Goal: Use online tool/utility: Use online tool/utility

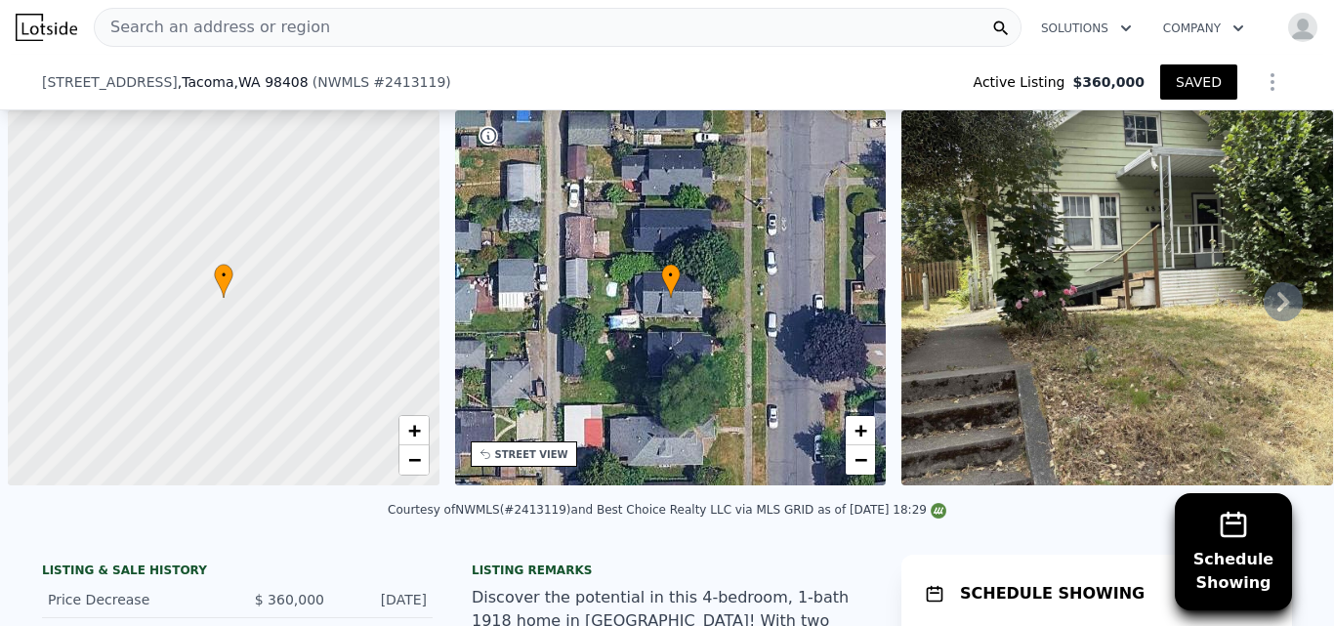
scroll to position [0, 8]
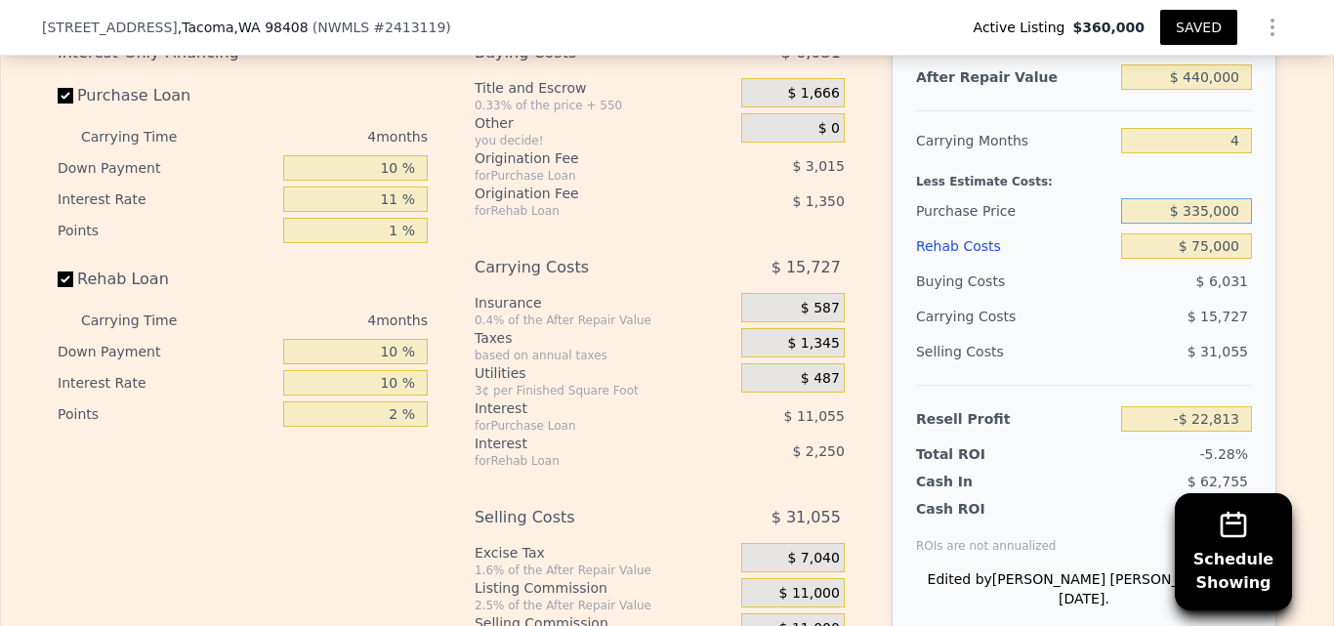
click at [1204, 224] on input "$ 335,000" at bounding box center [1186, 210] width 131 height 25
type input "$ 345,000"
click at [1302, 355] on div "Edit the assumptions in yellow boxes. Input profit to calculate an offer price.…" at bounding box center [667, 320] width 1332 height 727
type input "-$ 33,264"
click at [1196, 26] on button "SAVED" at bounding box center [1199, 27] width 77 height 35
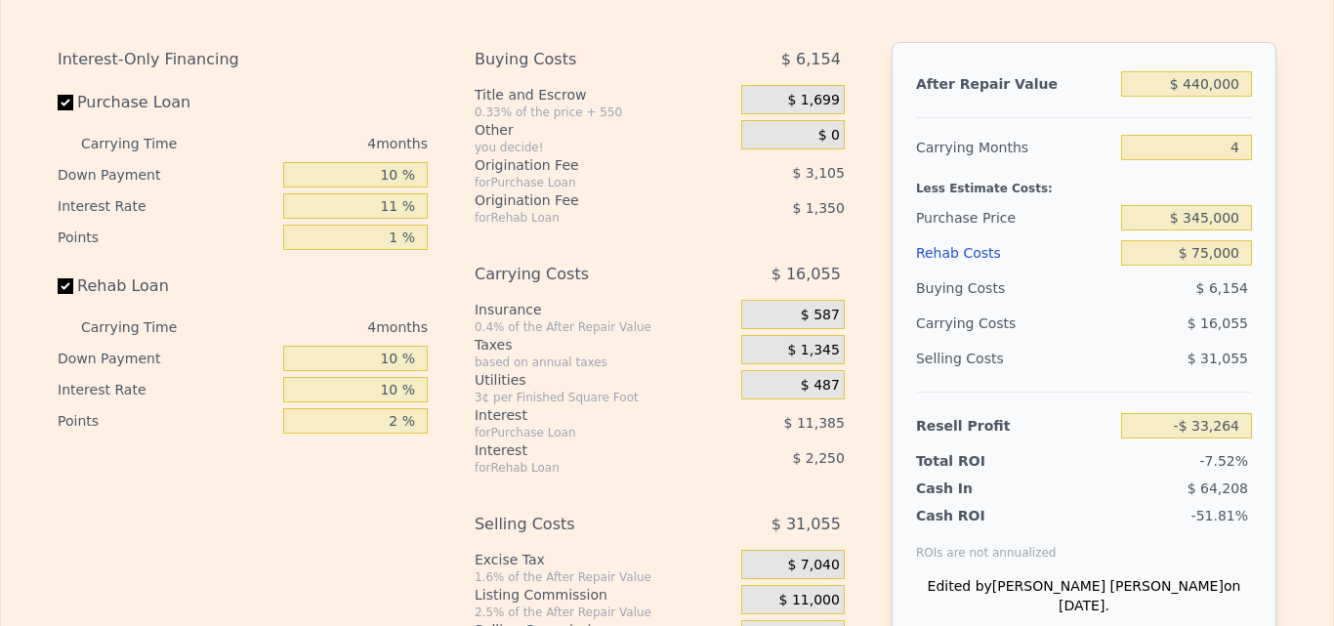
scroll to position [0, 0]
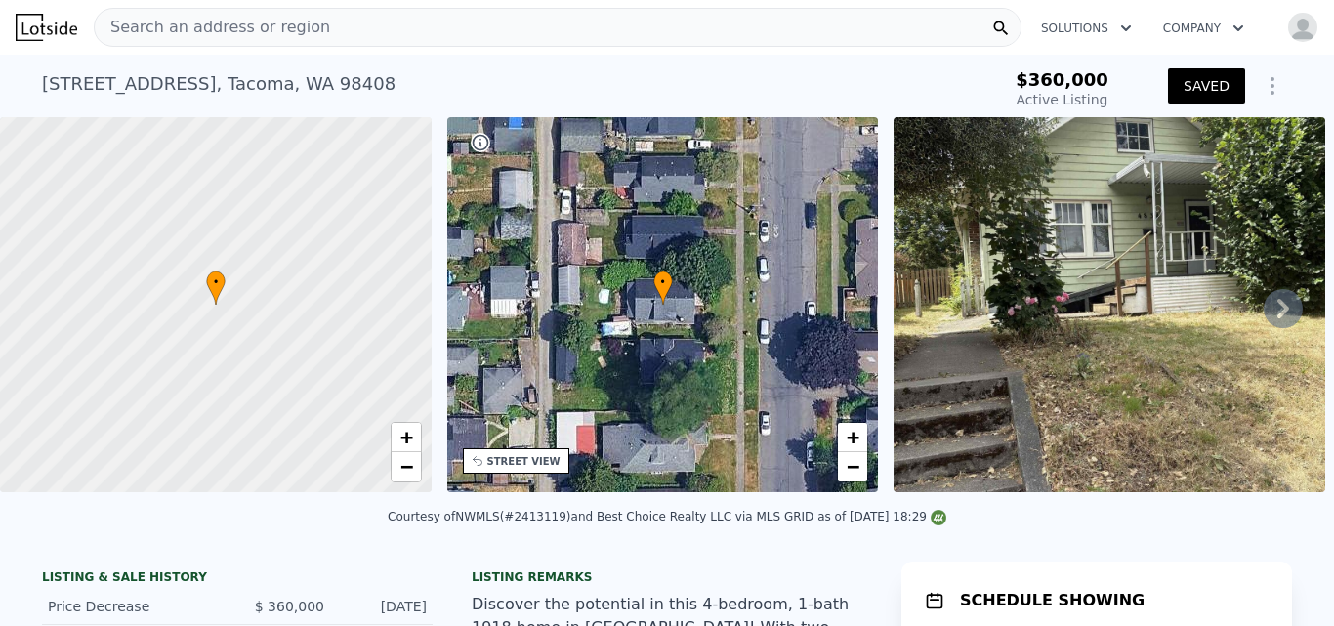
click at [322, 83] on div "[STREET_ADDRESS]" at bounding box center [219, 83] width 354 height 27
click at [299, 84] on div "[STREET_ADDRESS]" at bounding box center [219, 83] width 354 height 27
copy div "98408"
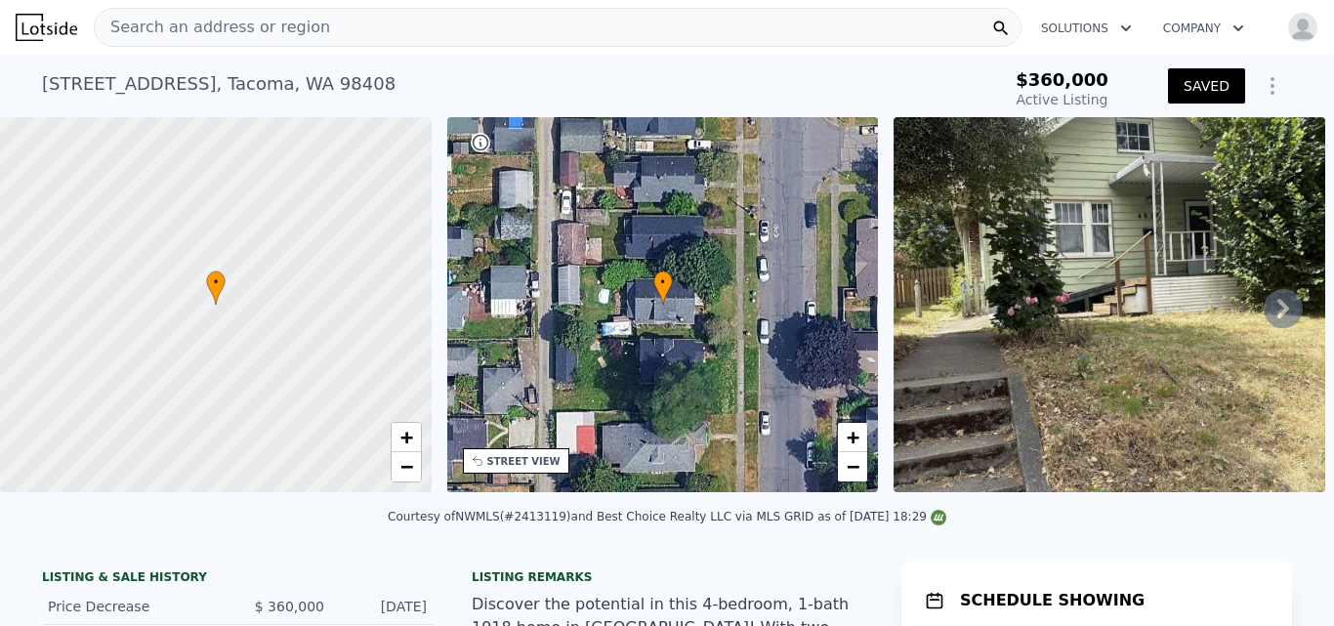
click at [1278, 326] on icon at bounding box center [1283, 308] width 39 height 39
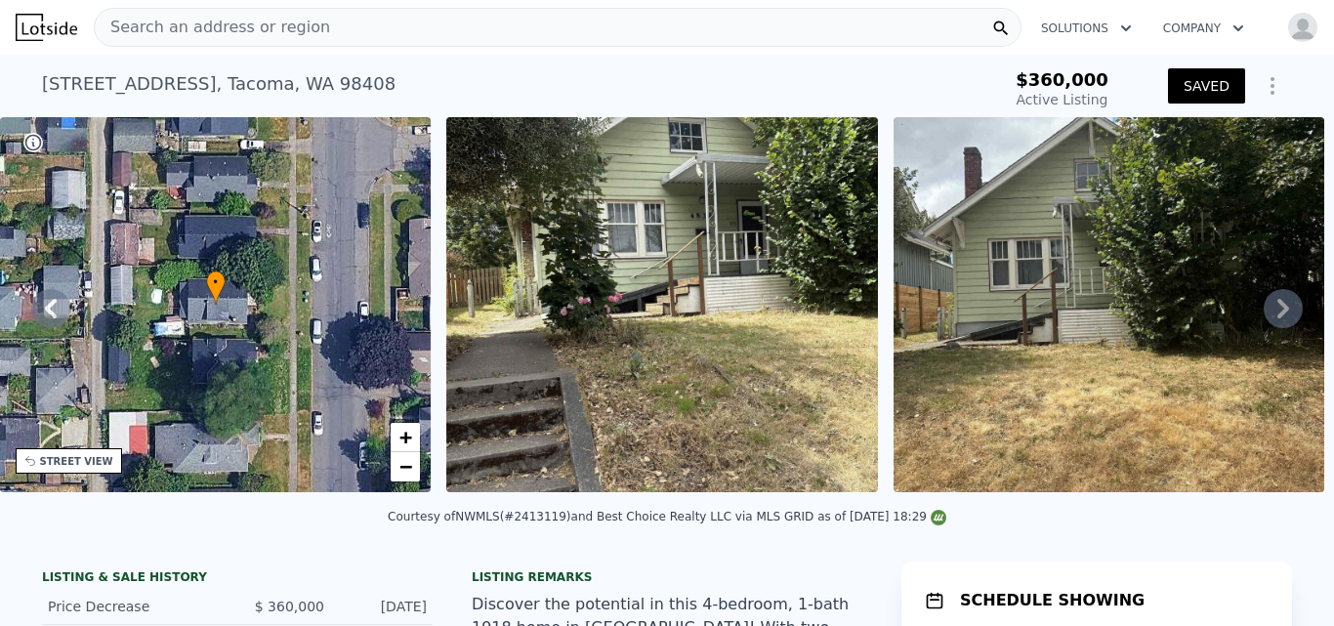
click at [1280, 316] on icon at bounding box center [1283, 308] width 39 height 39
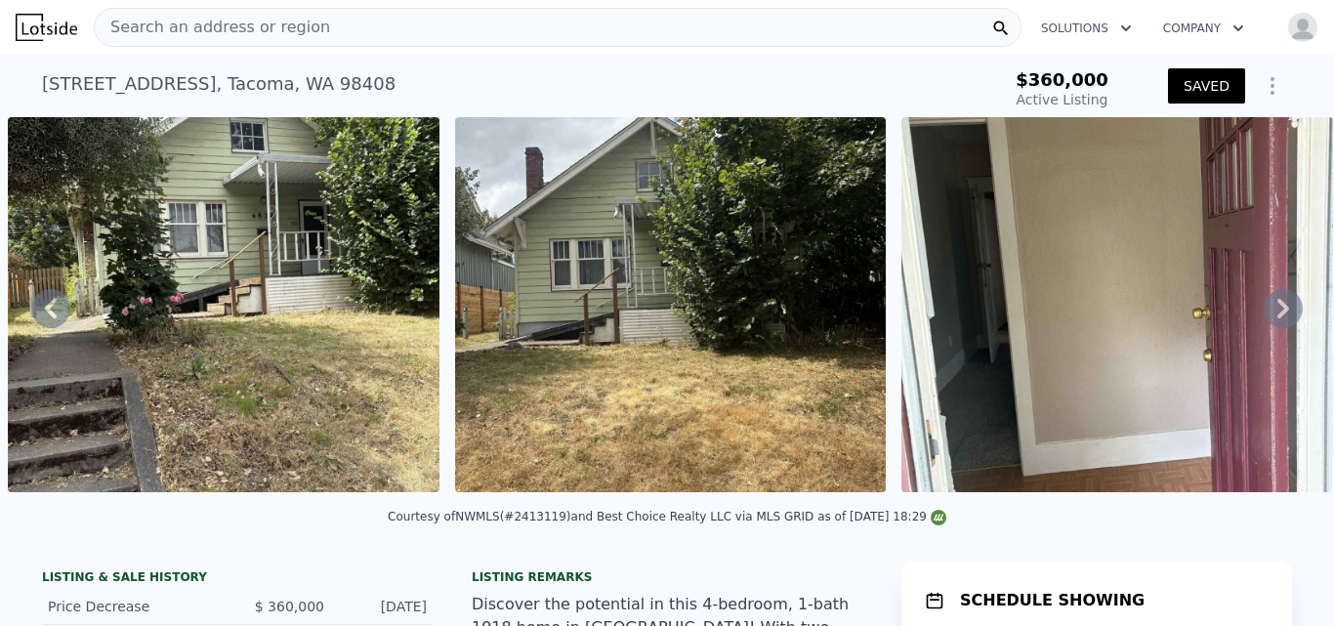
click at [1280, 316] on icon at bounding box center [1283, 308] width 39 height 39
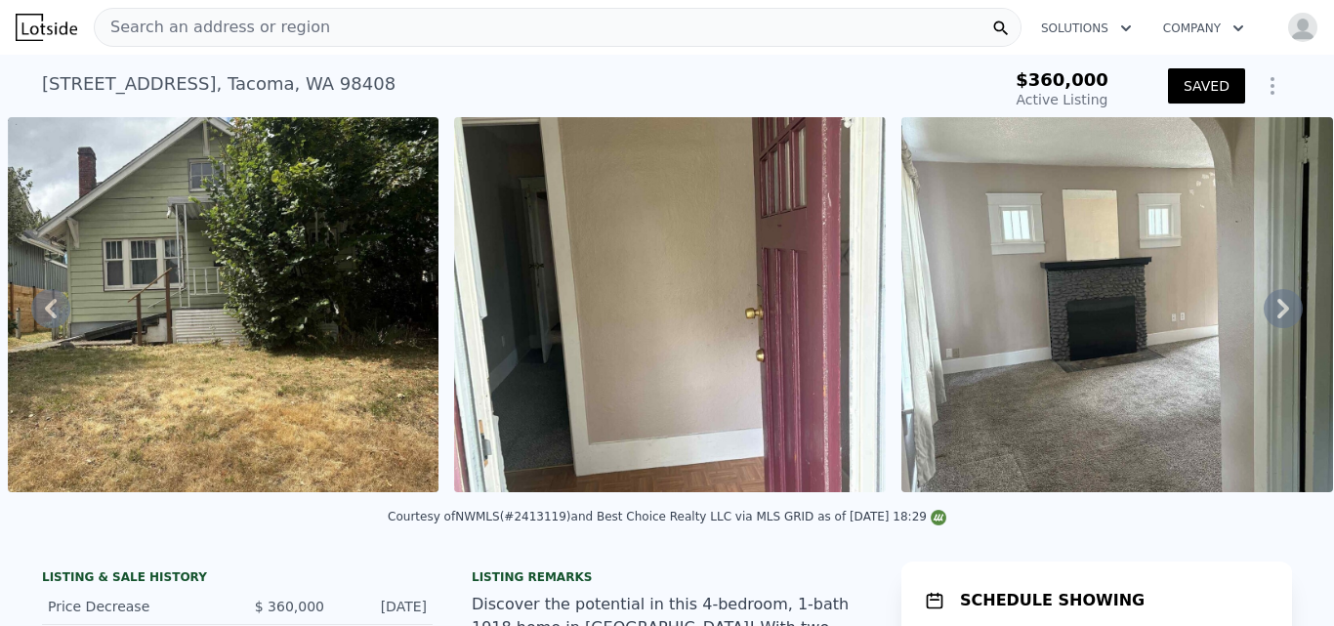
click at [1280, 316] on icon at bounding box center [1283, 308] width 39 height 39
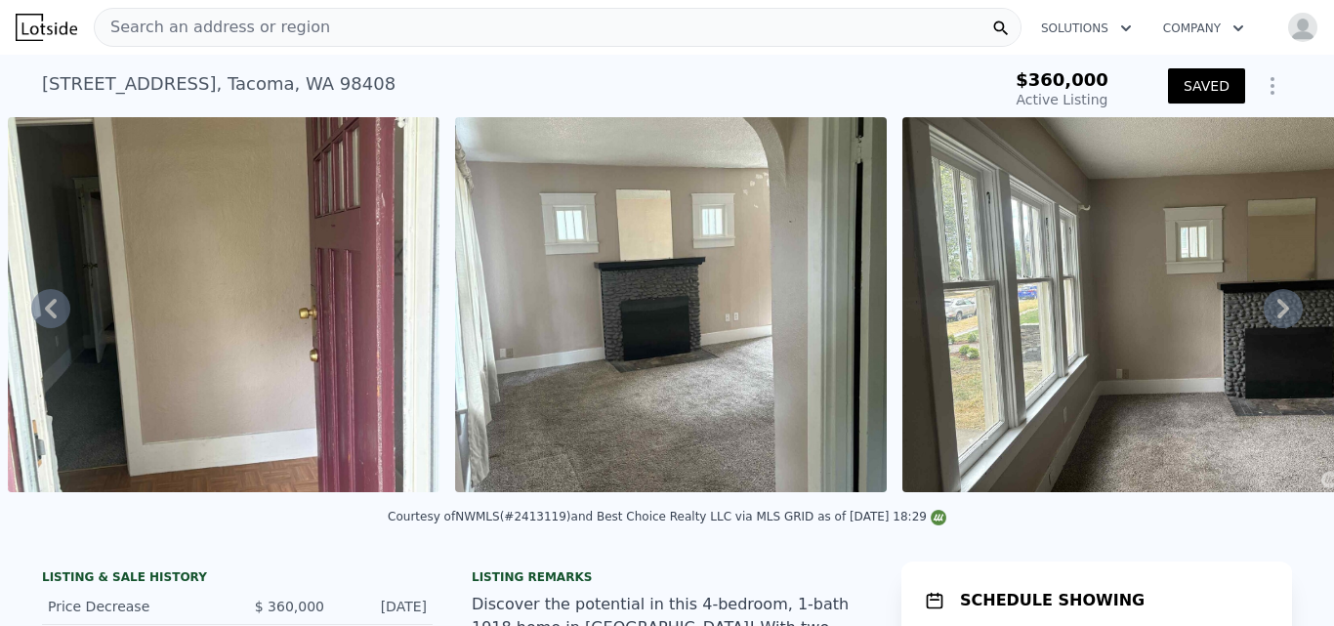
click at [1280, 316] on icon at bounding box center [1283, 308] width 39 height 39
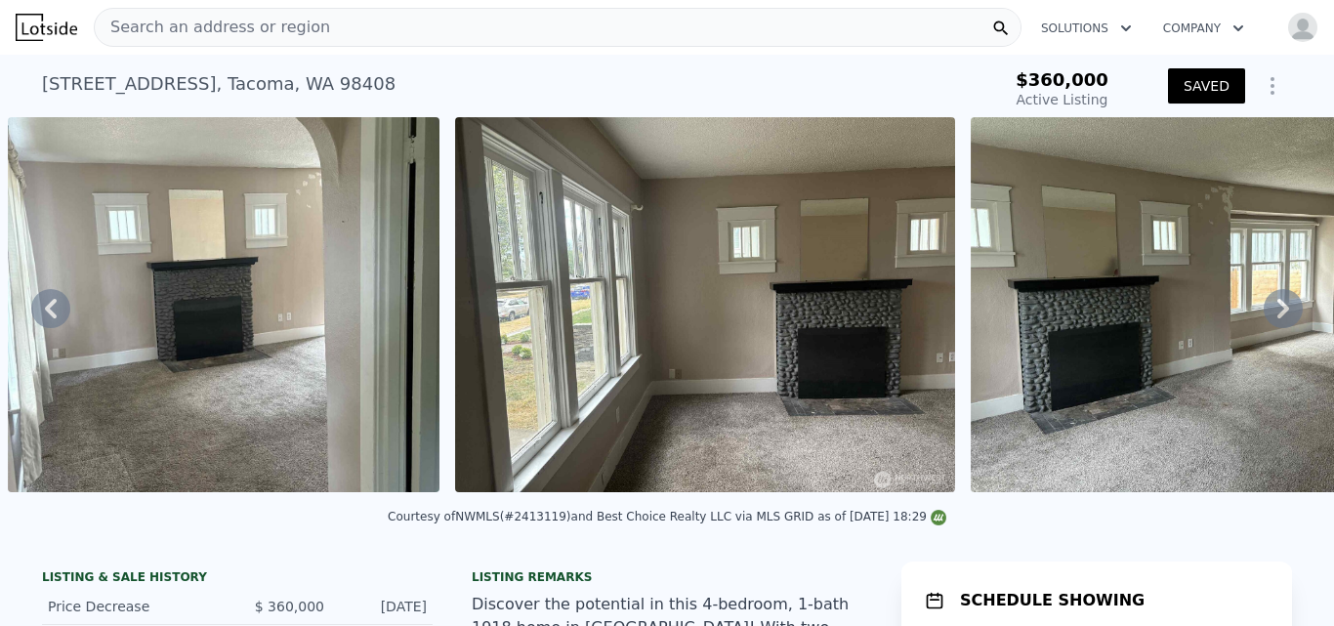
click at [1280, 316] on icon at bounding box center [1283, 308] width 39 height 39
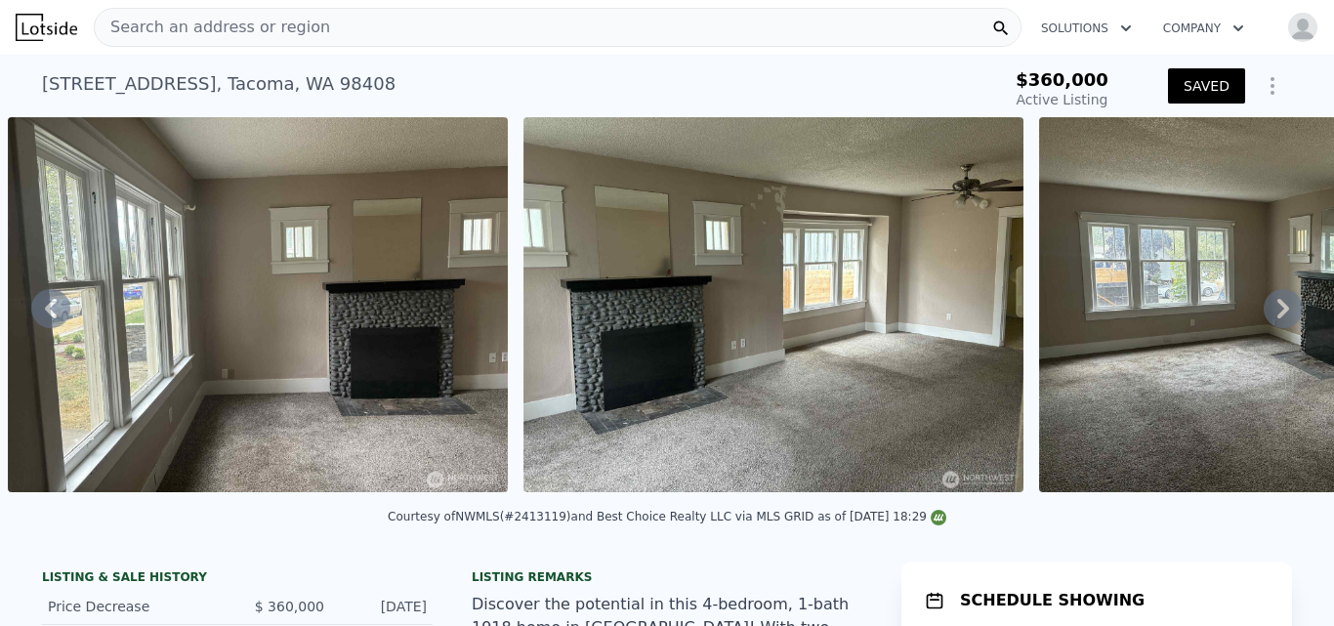
click at [1280, 316] on icon at bounding box center [1283, 308] width 39 height 39
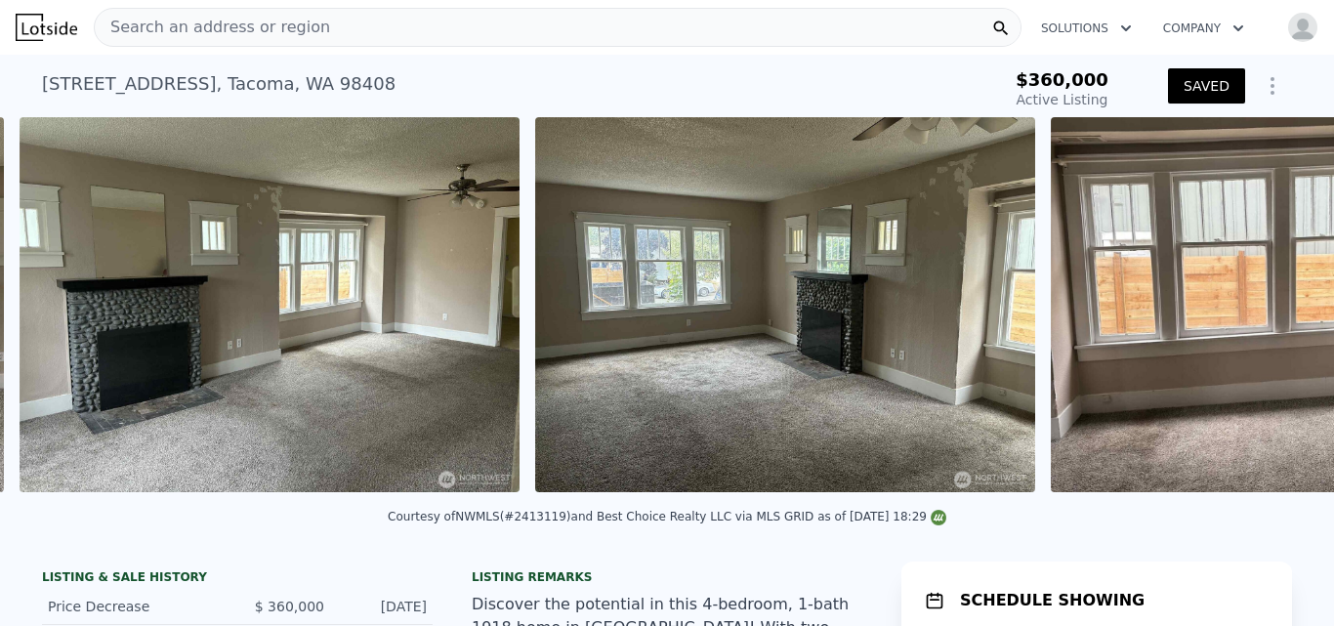
scroll to position [0, 3198]
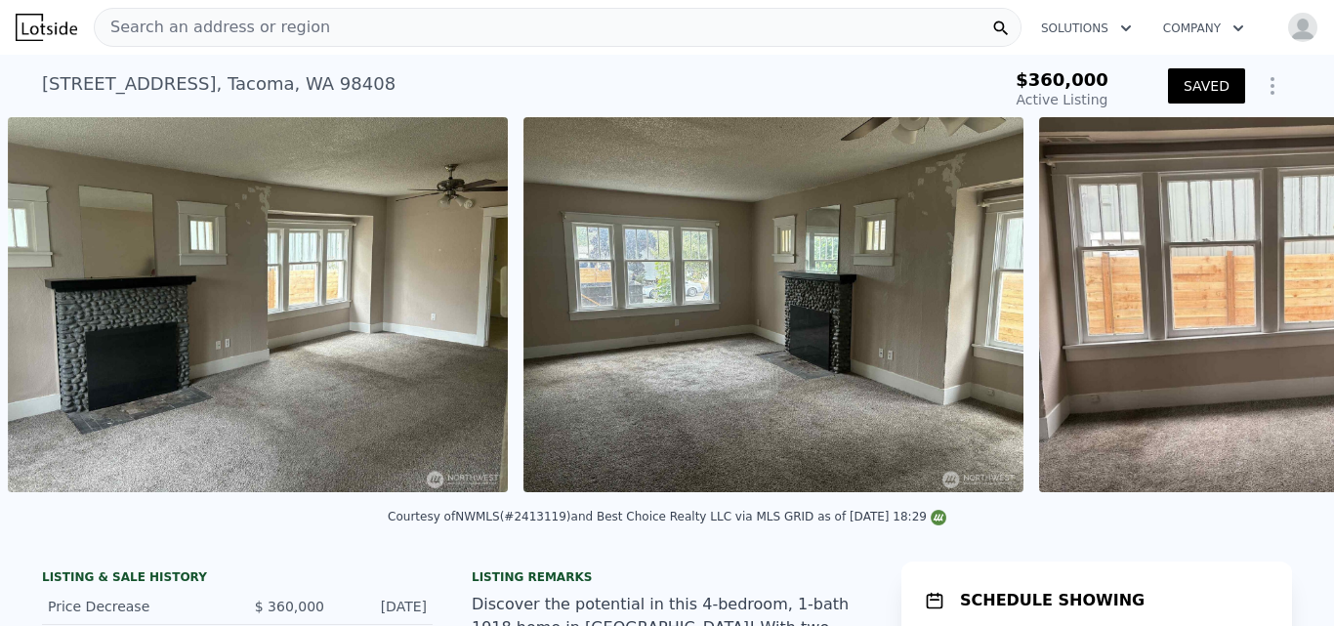
click at [1280, 316] on div "• + − • + − STREET VIEW Loading... SATELLITE VIEW" at bounding box center [667, 308] width 1334 height 382
click at [1280, 316] on icon at bounding box center [1283, 308] width 39 height 39
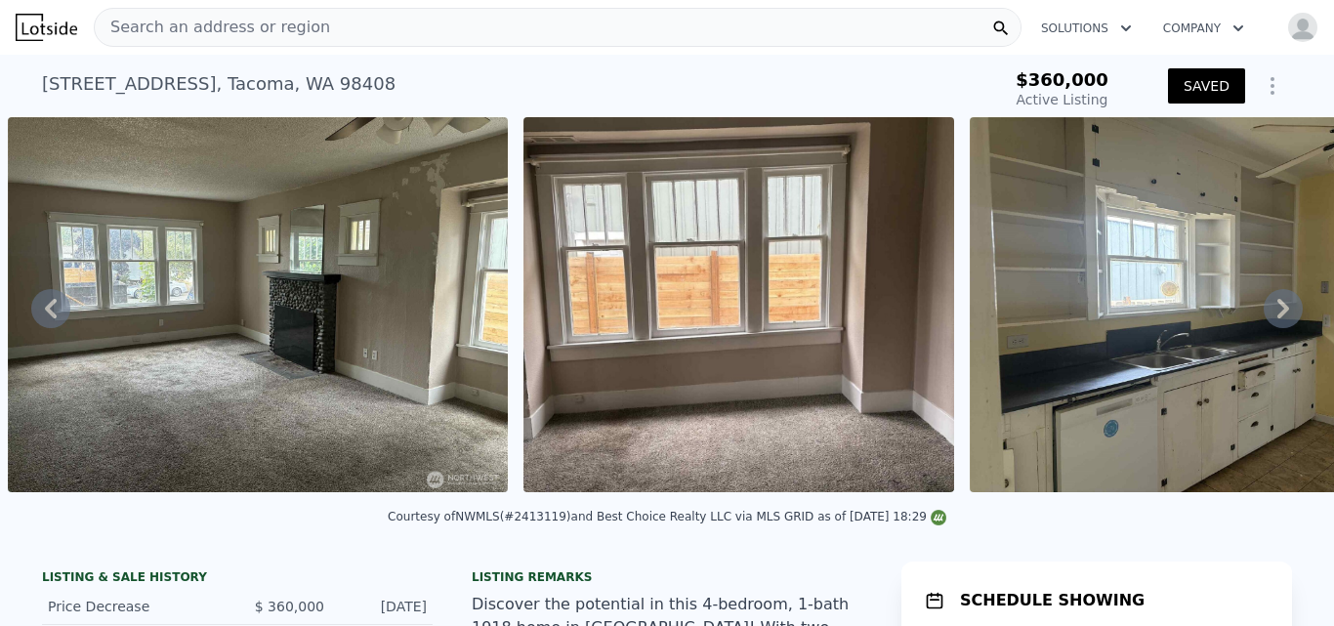
click at [1280, 316] on icon at bounding box center [1283, 308] width 39 height 39
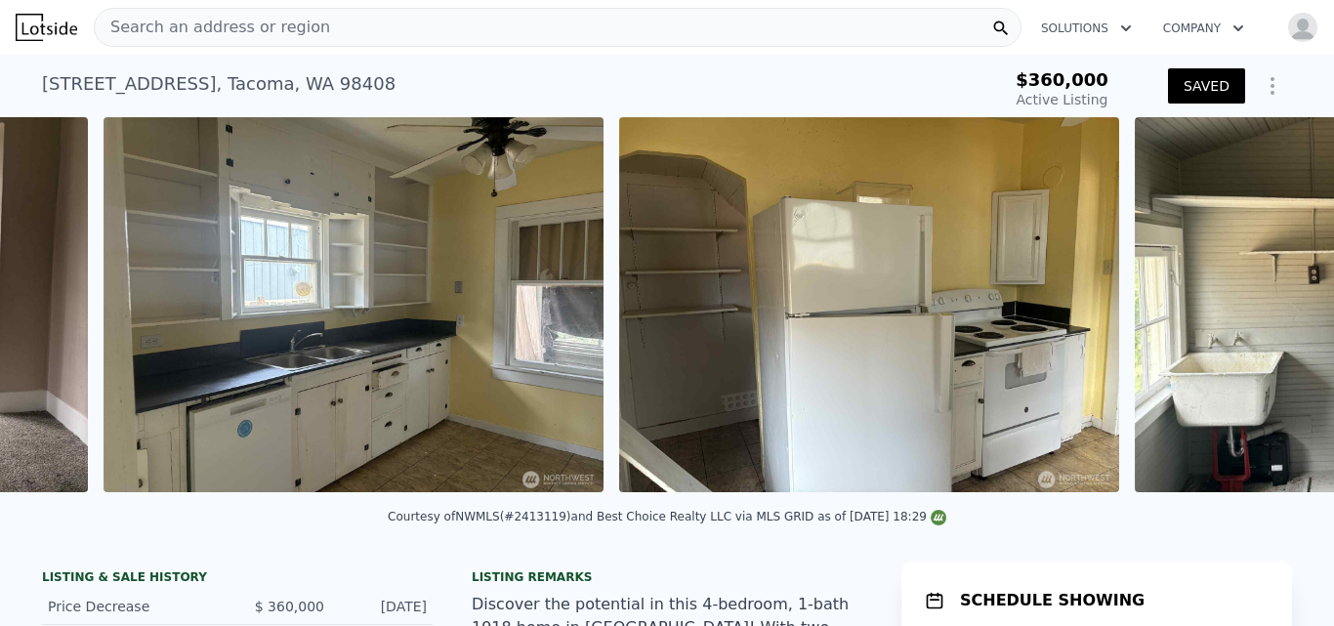
scroll to position [0, 4676]
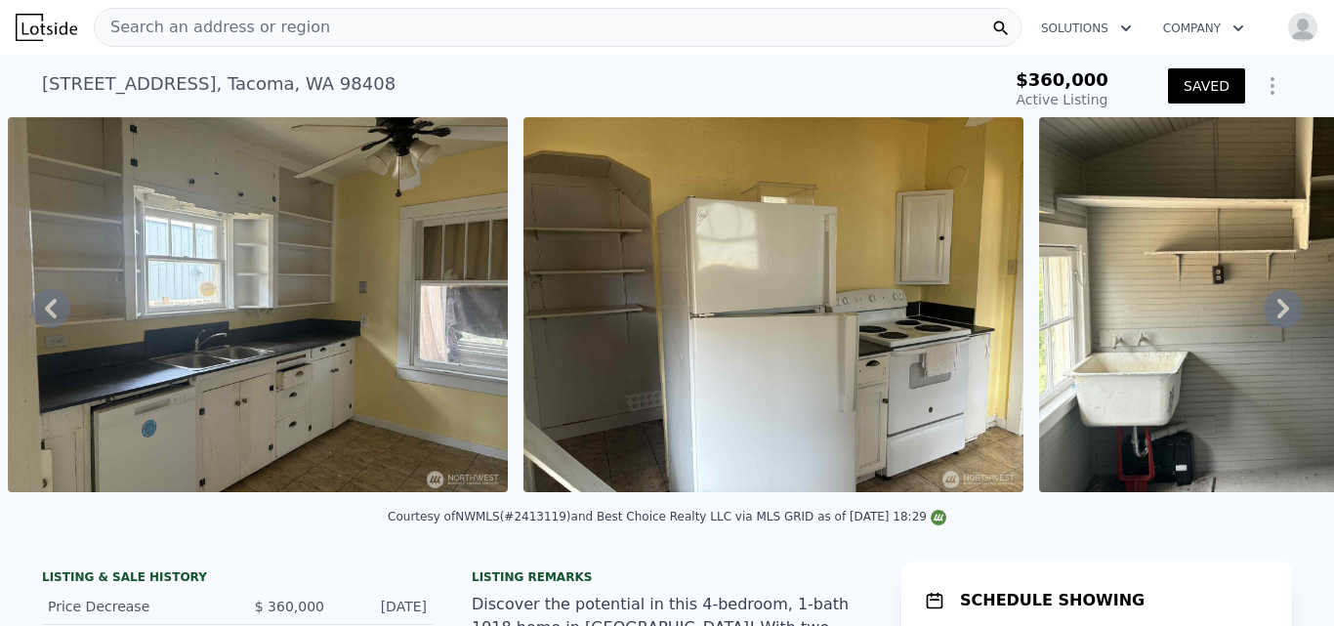
click at [1280, 316] on div "• + − • + − STREET VIEW Loading... SATELLITE VIEW" at bounding box center [667, 308] width 1334 height 382
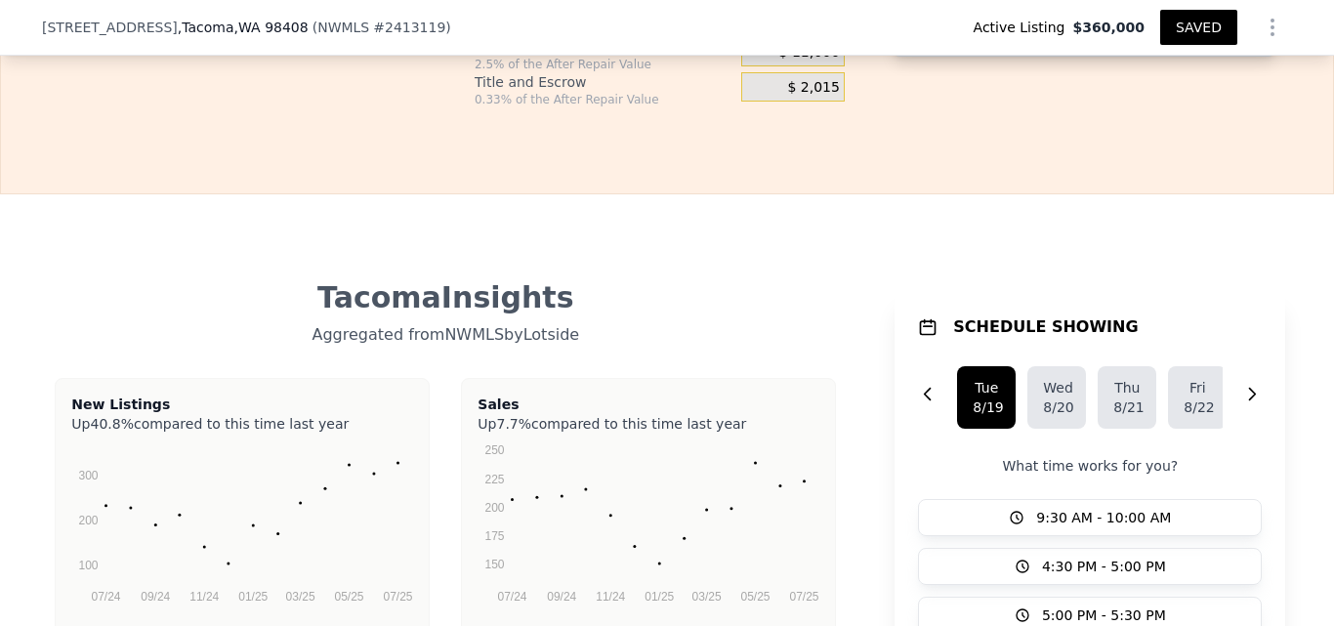
scroll to position [3820, 0]
